Goal: Task Accomplishment & Management: Manage account settings

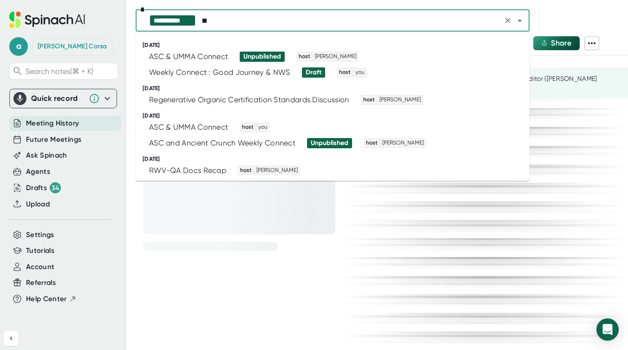
type input "***"
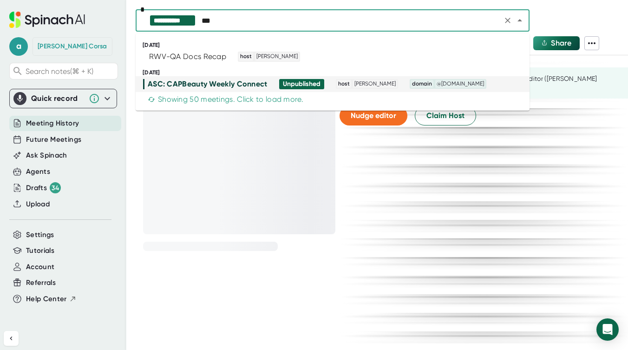
click at [215, 84] on div "ASC: CAPBeauty Weekly Connect" at bounding box center [208, 83] width 120 height 9
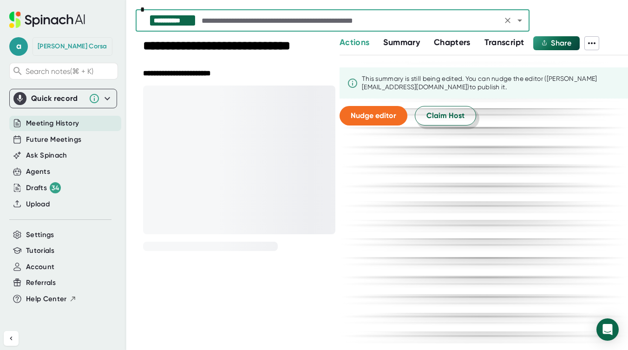
click at [459, 118] on span "Claim Host" at bounding box center [445, 115] width 38 height 11
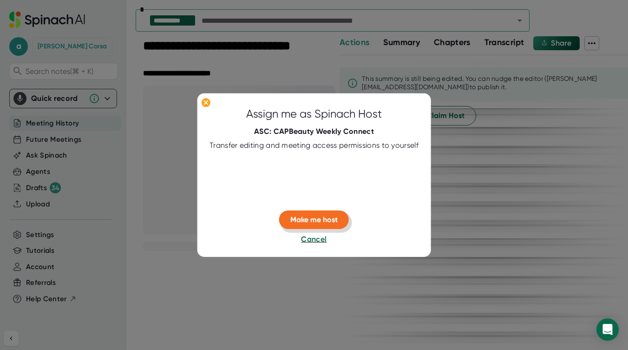
click at [319, 216] on span "Make me host" at bounding box center [313, 219] width 47 height 9
